Goal: Task Accomplishment & Management: Manage account settings

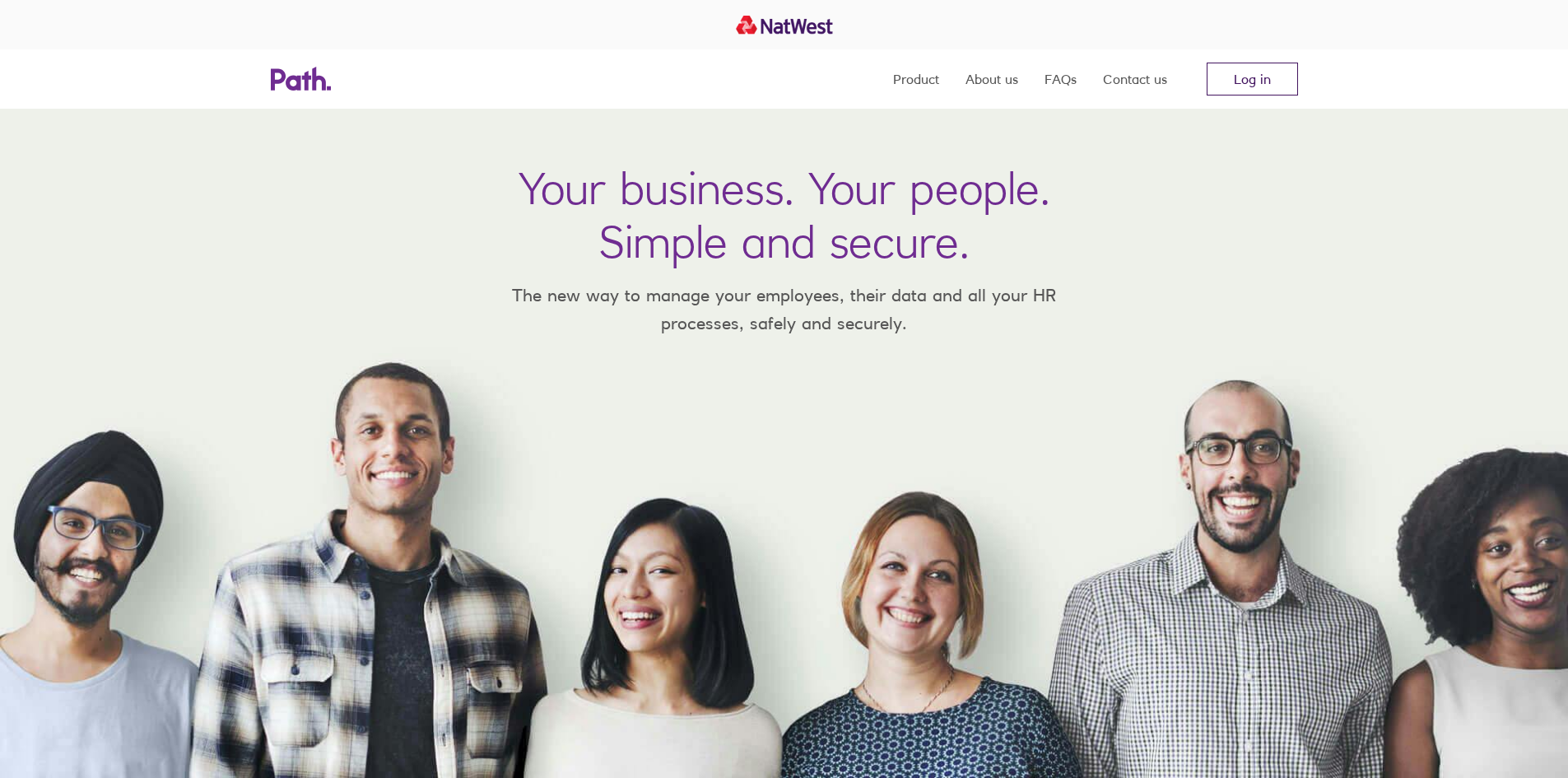
click at [1246, 84] on link "Log in" at bounding box center [1253, 78] width 91 height 33
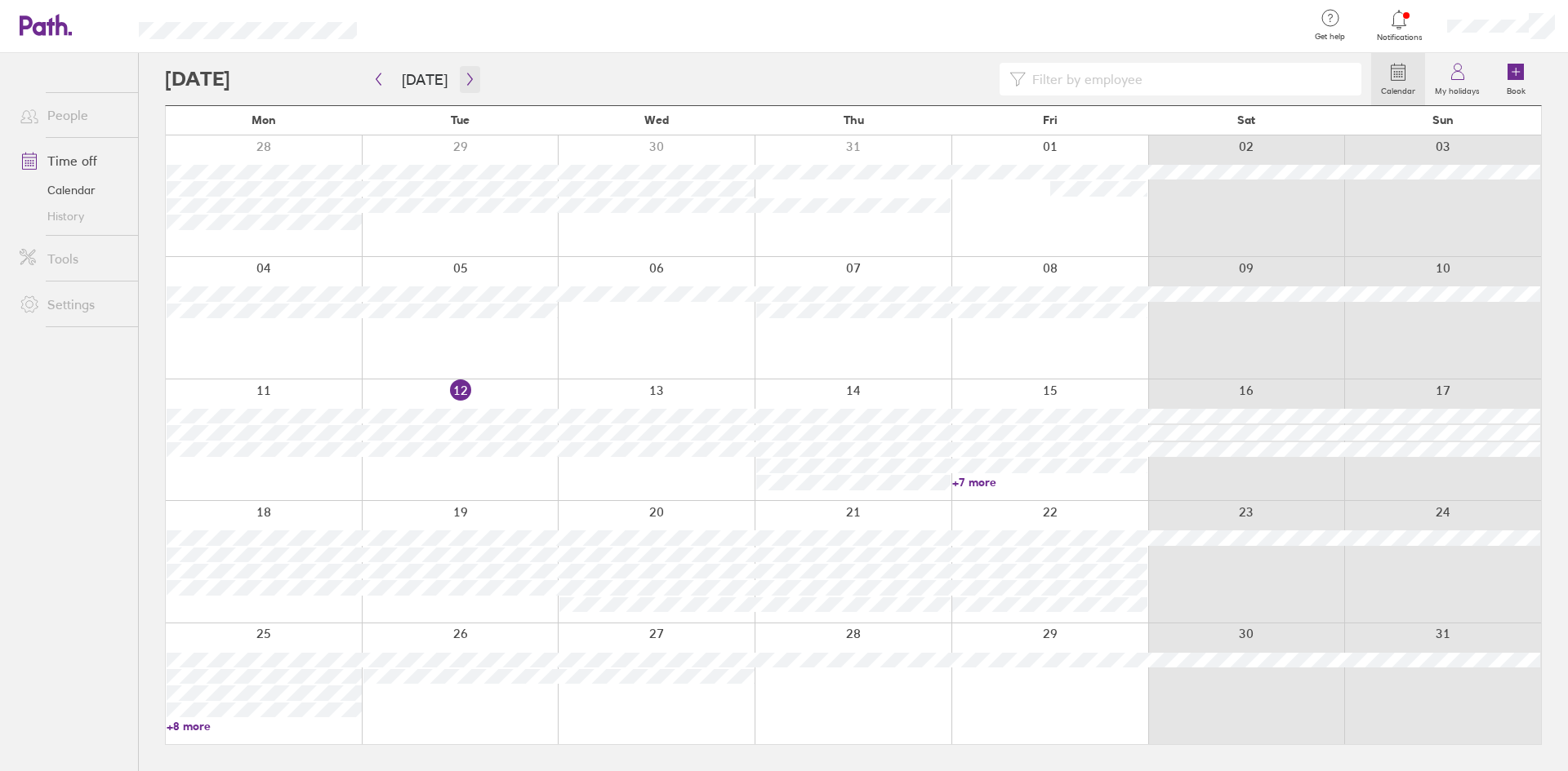
click at [465, 80] on icon "button" at bounding box center [469, 79] width 12 height 13
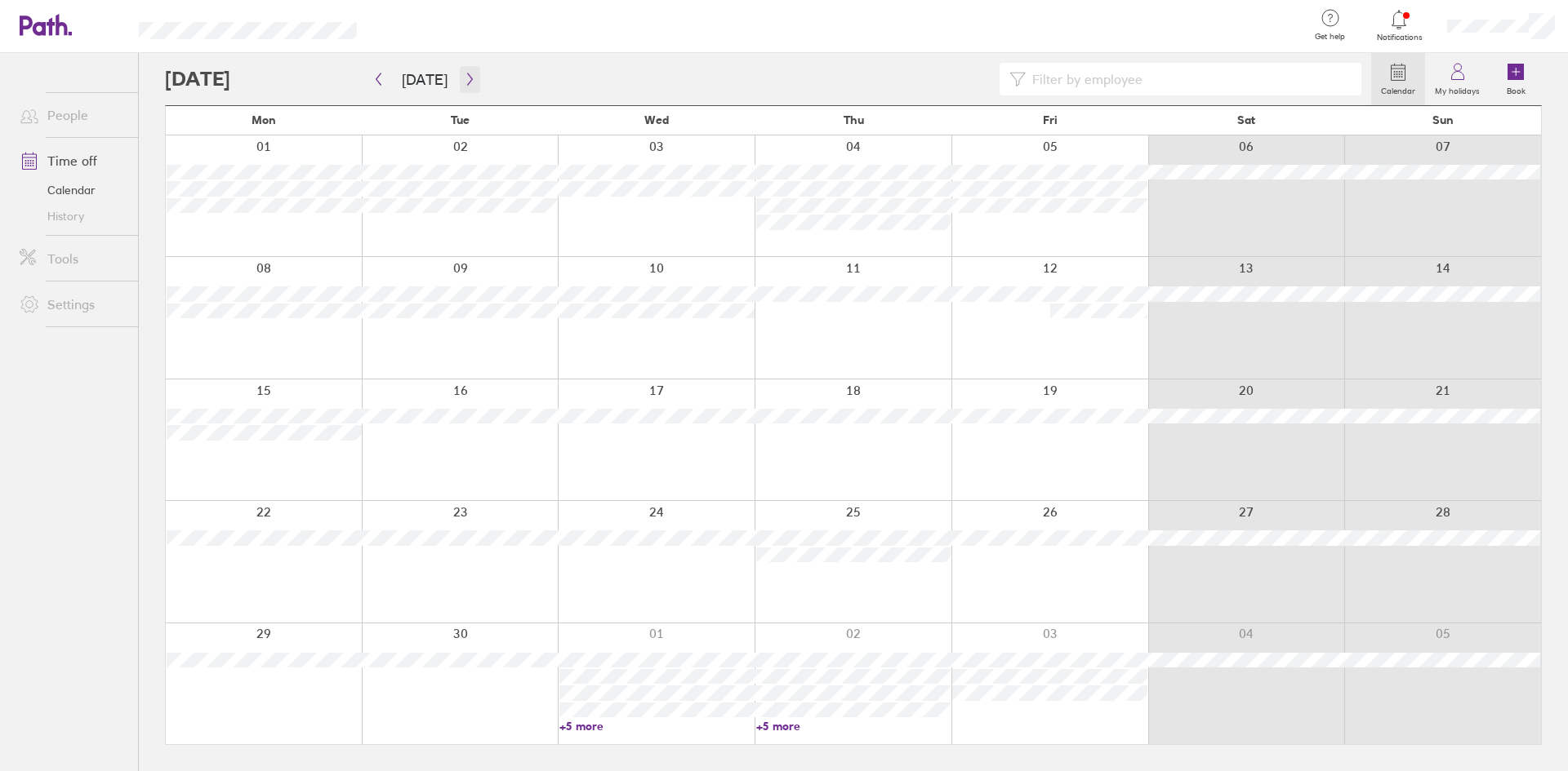
click at [467, 80] on icon "button" at bounding box center [469, 79] width 5 height 12
click at [467, 81] on icon "button" at bounding box center [469, 79] width 5 height 12
click at [470, 78] on icon "button" at bounding box center [469, 79] width 12 height 13
click at [290, 561] on div at bounding box center [264, 561] width 196 height 121
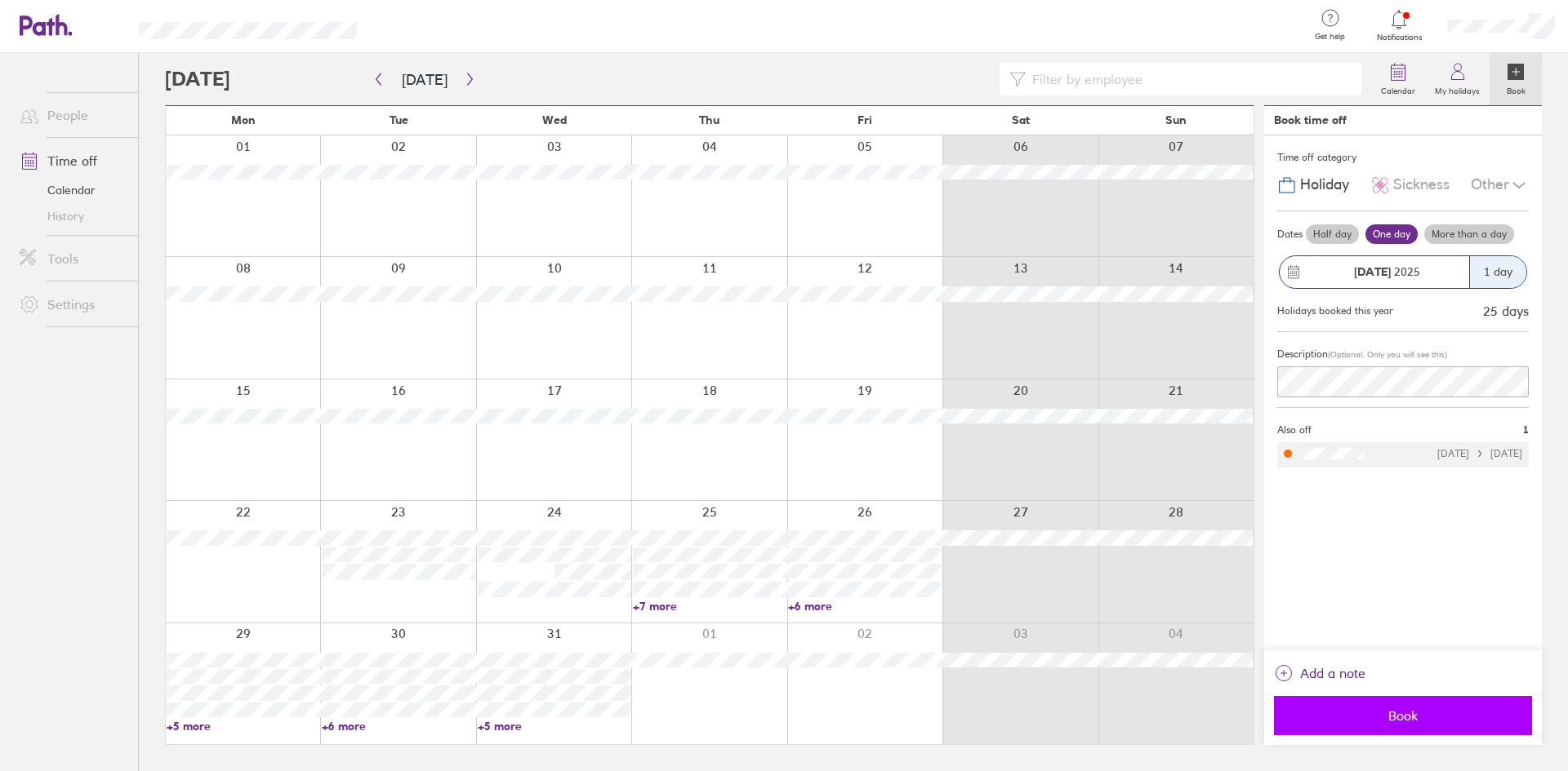
click at [1429, 719] on span "Book" at bounding box center [1403, 715] width 235 height 14
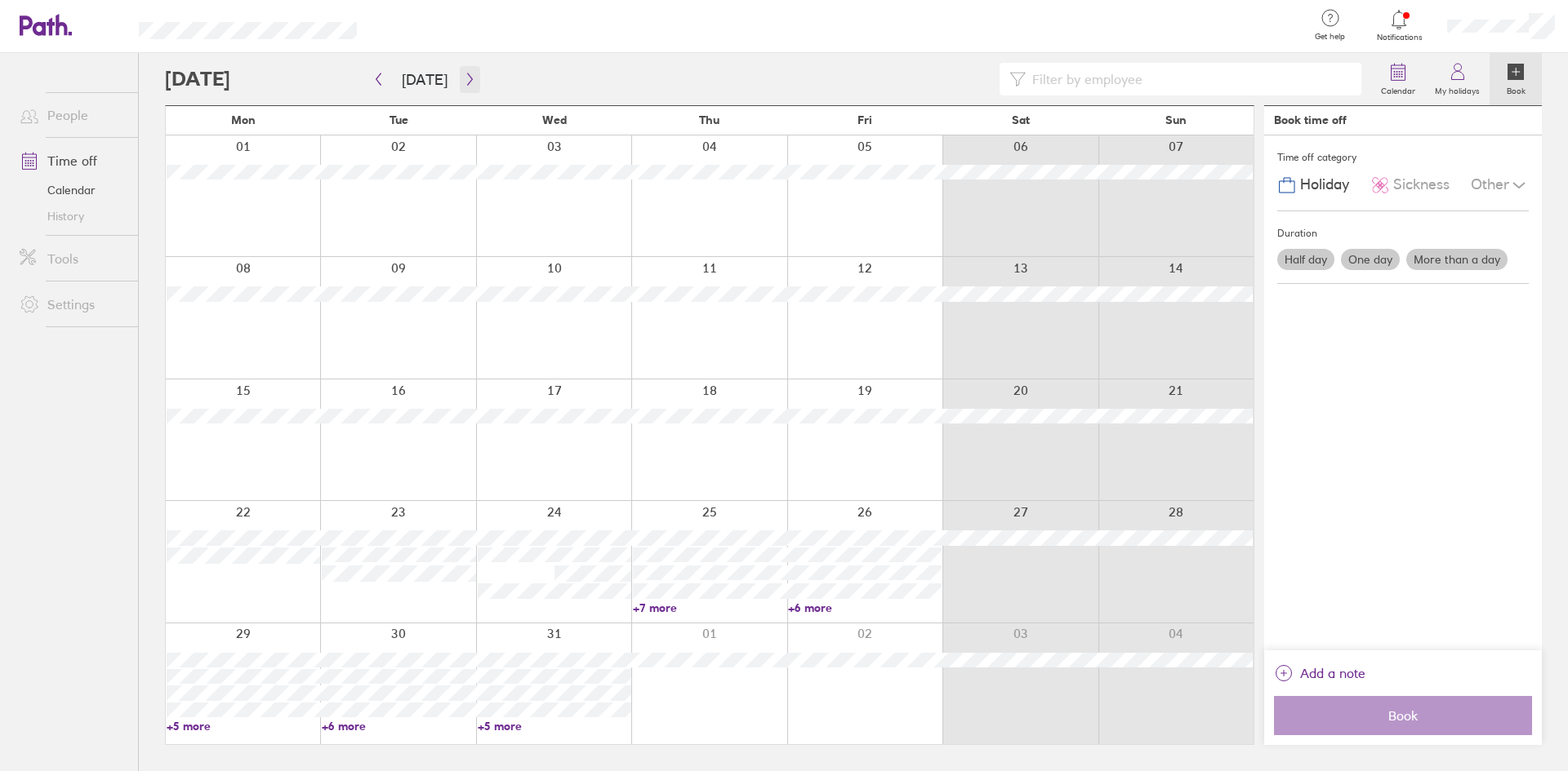
click at [465, 86] on button "button" at bounding box center [470, 79] width 20 height 27
